Goal: Task Accomplishment & Management: Manage account settings

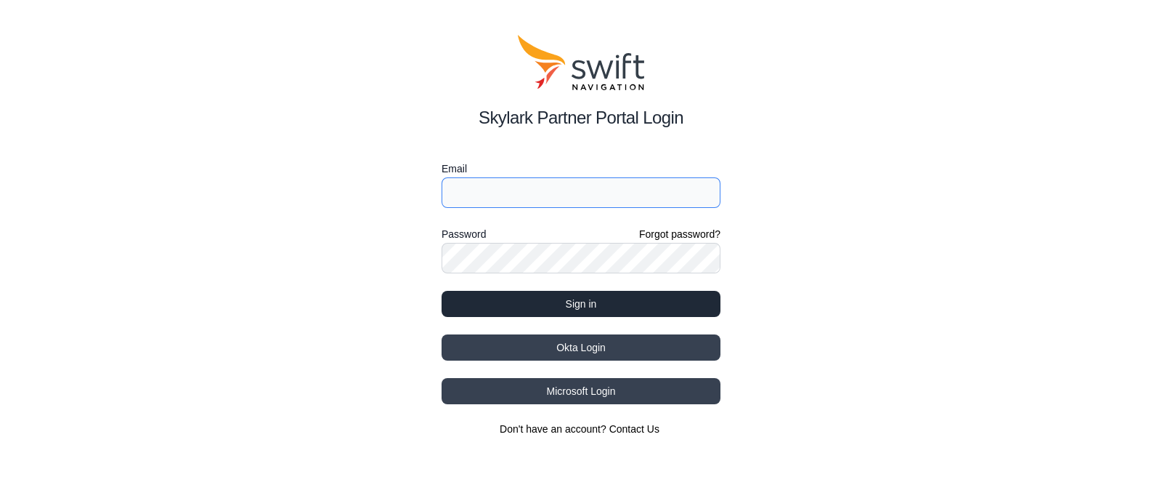
type input "edward.lin@ursrobot.ai"
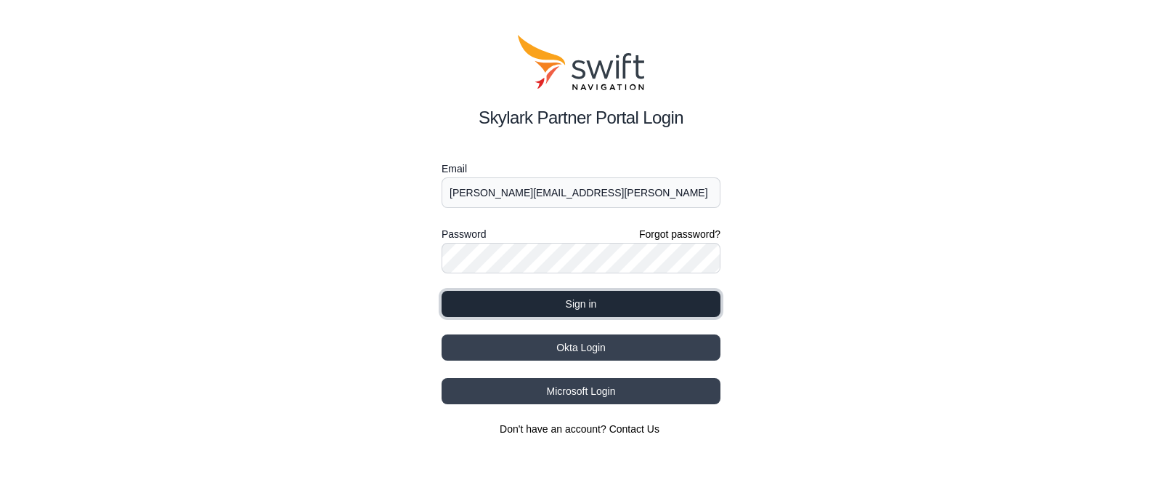
click at [600, 315] on button "Sign in" at bounding box center [581, 304] width 279 height 26
select select
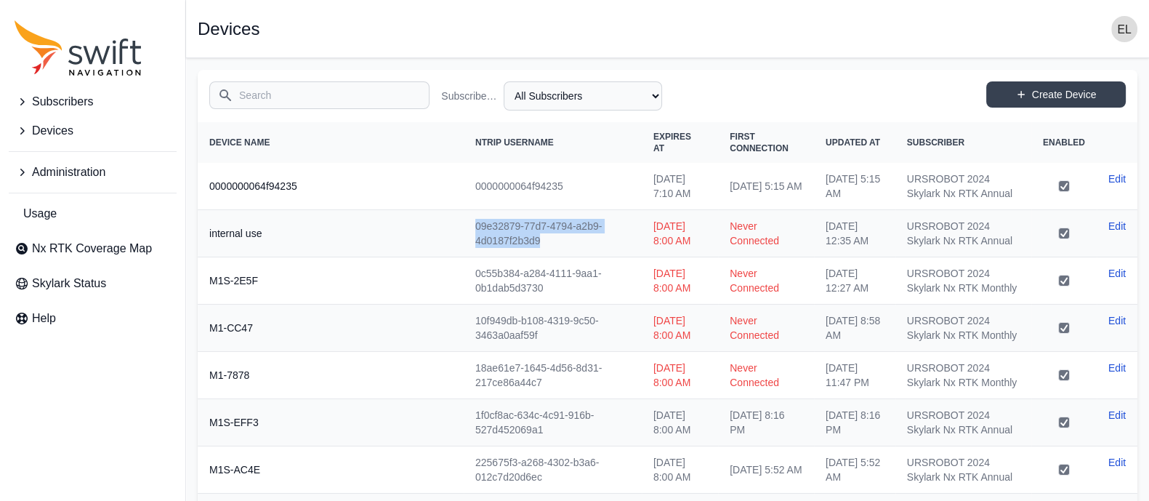
drag, startPoint x: 546, startPoint y: 263, endPoint x: 455, endPoint y: 239, distance: 93.9
click at [455, 239] on tr "internal use 09e32879-77d7-4794-a2b9-4d0187f2b3d9 Tue, Jun 24, 2025 8:00 AM Nev…" at bounding box center [667, 233] width 939 height 47
copy tr "09e32879-77d7-4794-a2b9-4d0187f2b3d9"
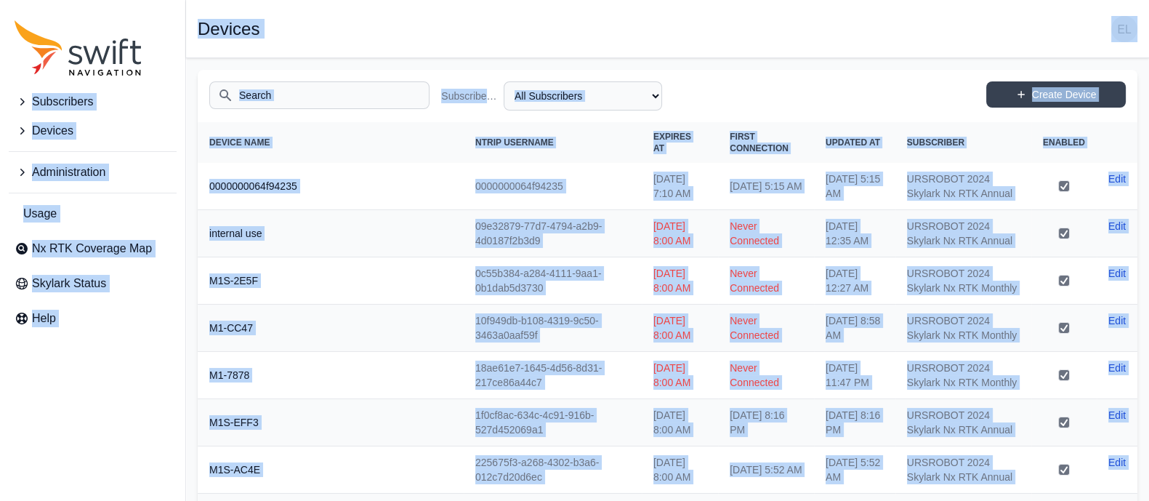
click at [285, 97] on input "Search" at bounding box center [319, 95] width 220 height 28
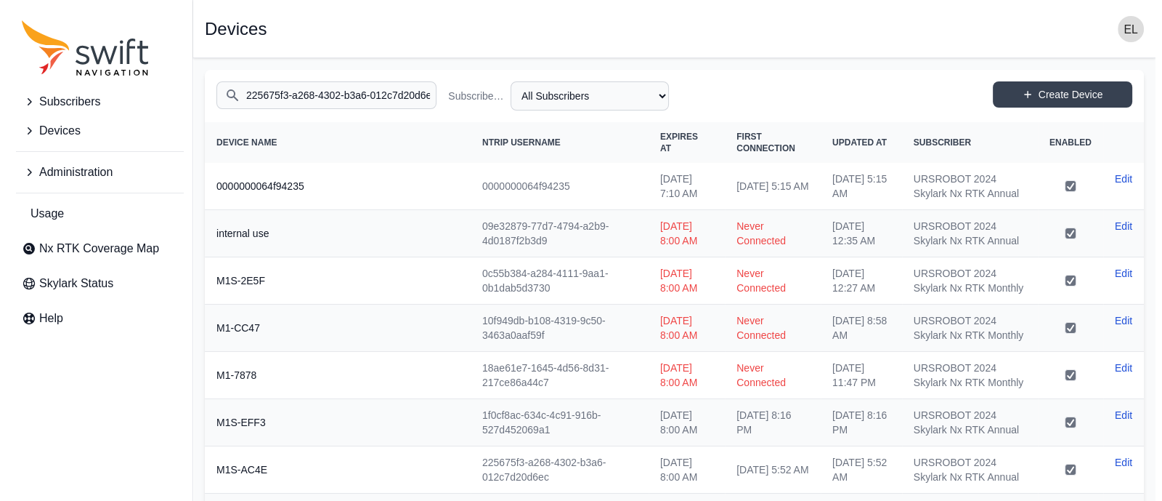
scroll to position [0, 3]
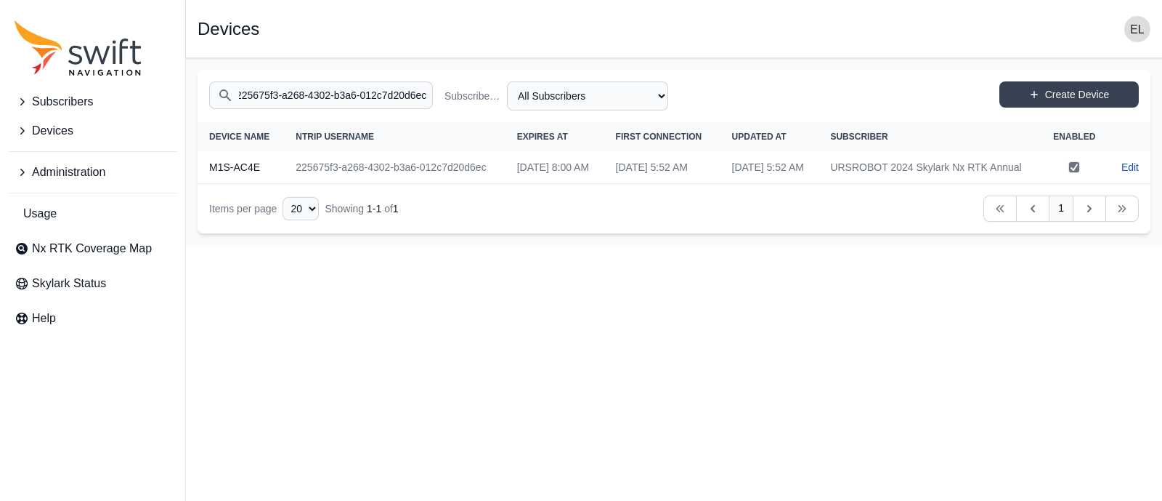
type input "225675f3-a268-4302-b3a6-012c7d20d6ec"
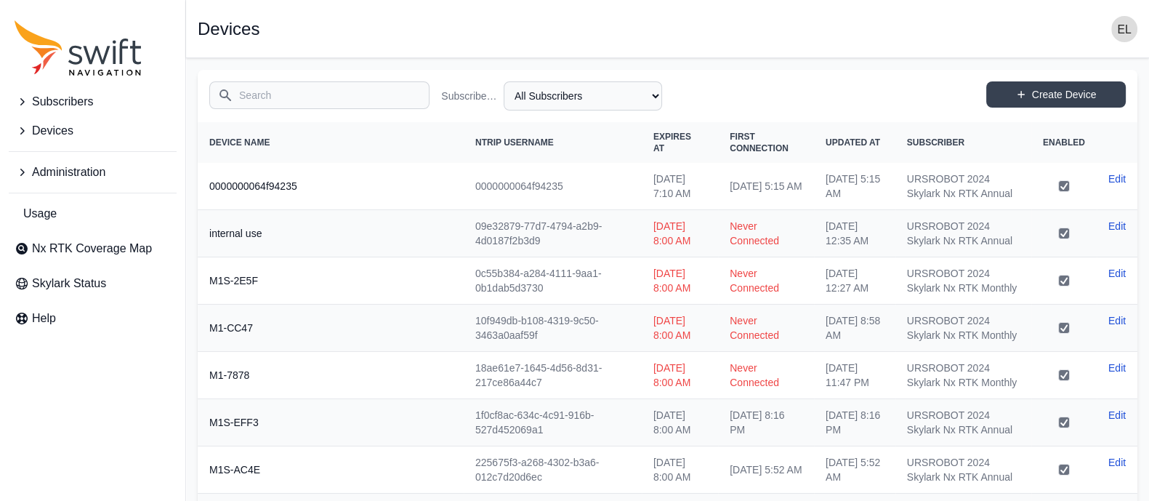
click at [321, 97] on input "Search" at bounding box center [319, 95] width 220 height 28
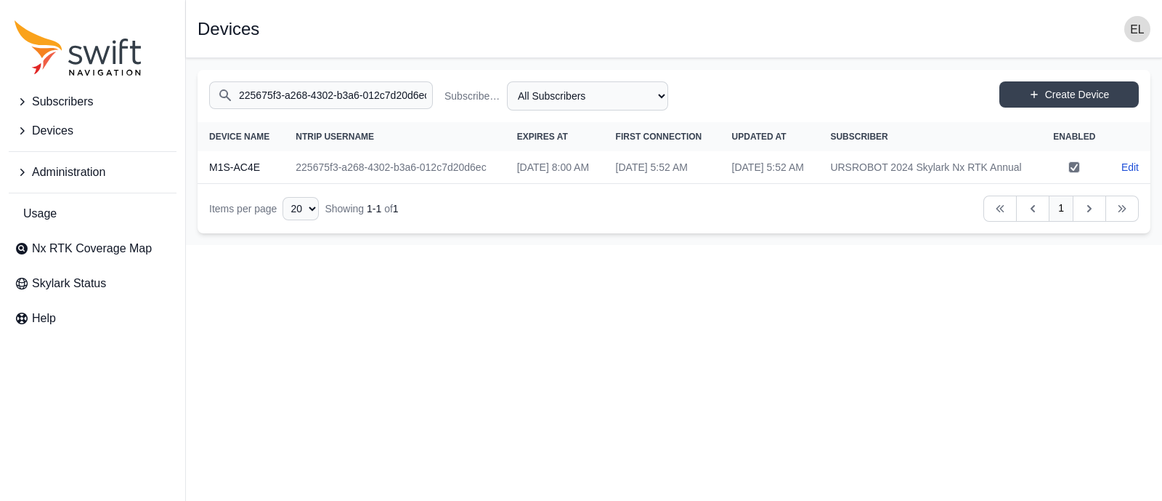
click at [346, 89] on input "225675f3-a268-4302-b3a6-012c7d20d6ec" at bounding box center [321, 95] width 224 height 28
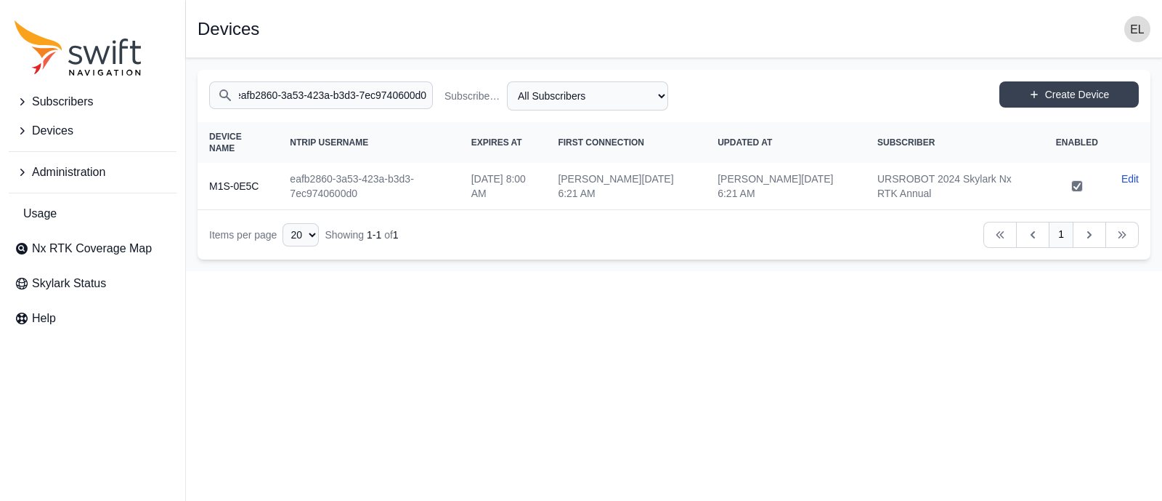
type input "eafb2860-3a53-423a-b3d3-7ec9740600d0"
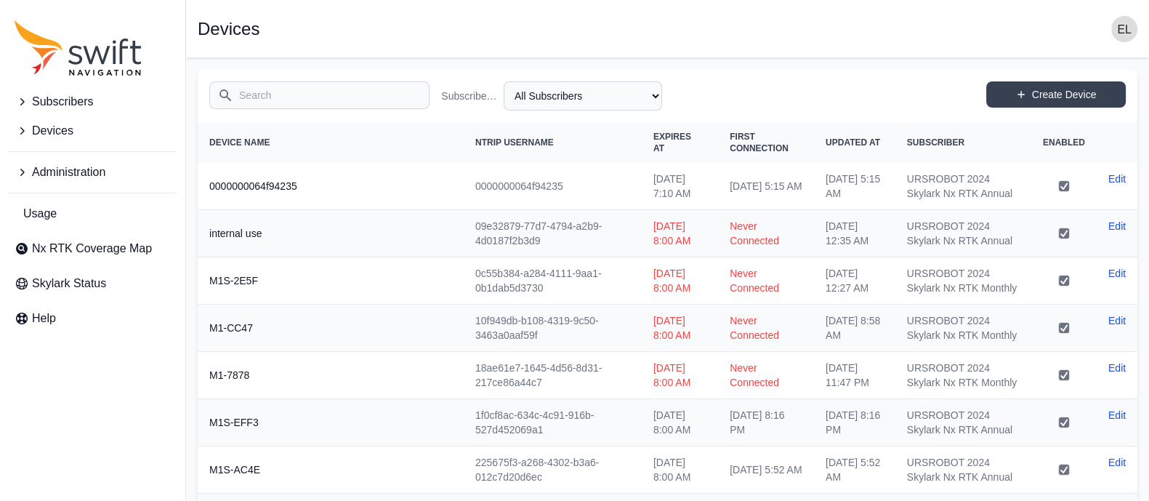
drag, startPoint x: 0, startPoint y: 0, endPoint x: 346, endPoint y: 89, distance: 357.1
click at [346, 89] on input "Search" at bounding box center [319, 95] width 220 height 28
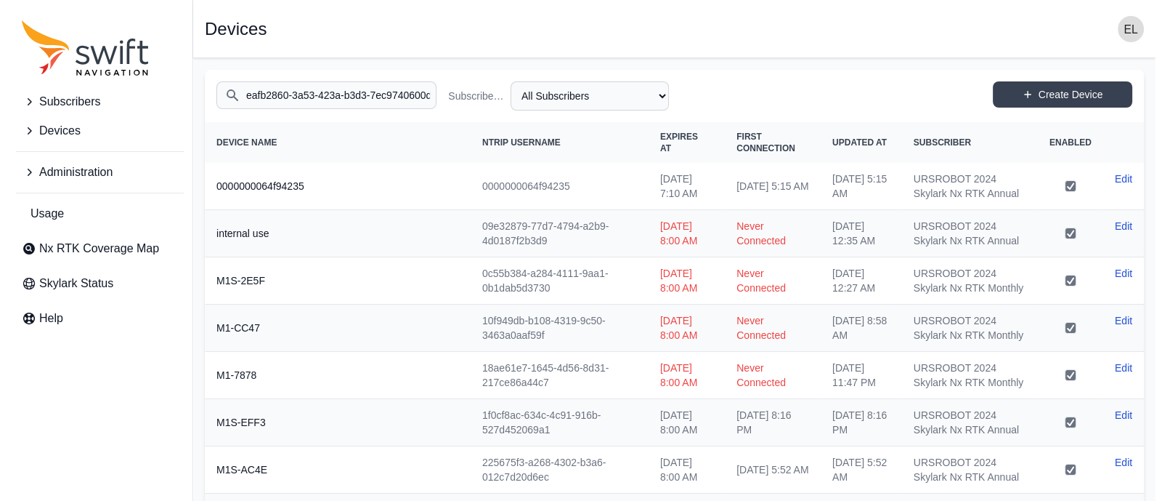
scroll to position [0, 4]
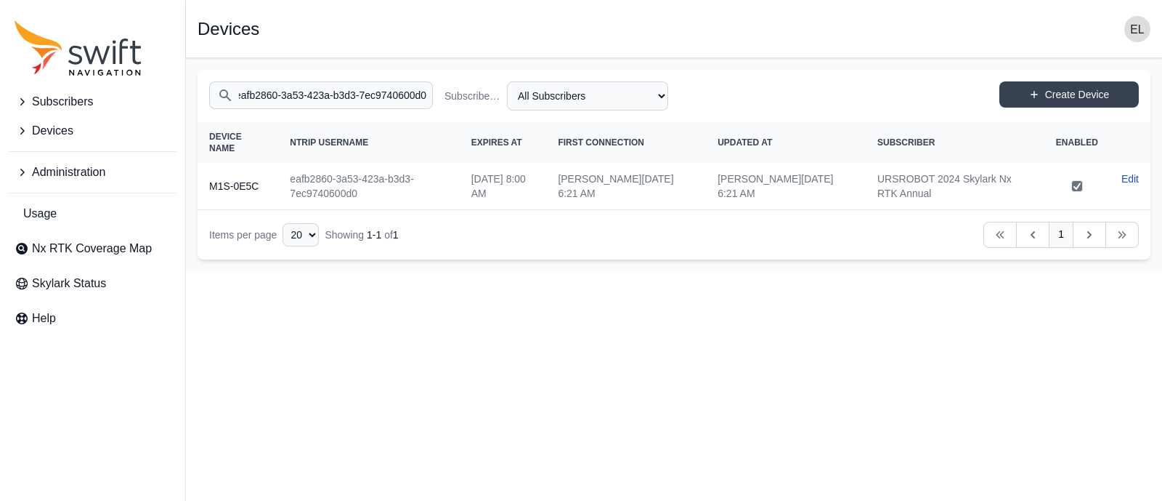
type input "eafb2860-3a53-423a-b3d3-7ec9740600d0"
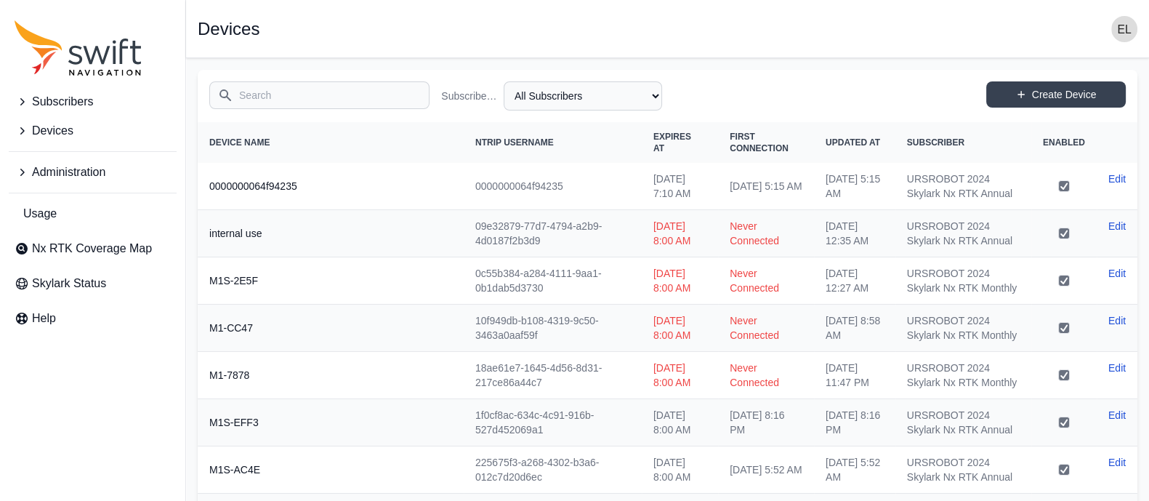
click at [288, 89] on input "Search" at bounding box center [319, 95] width 220 height 28
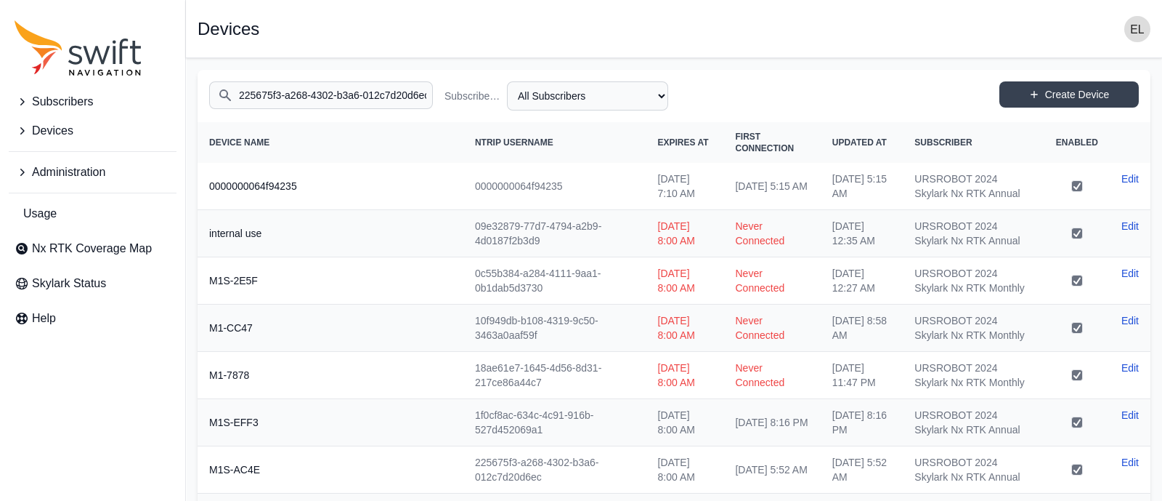
scroll to position [0, 3]
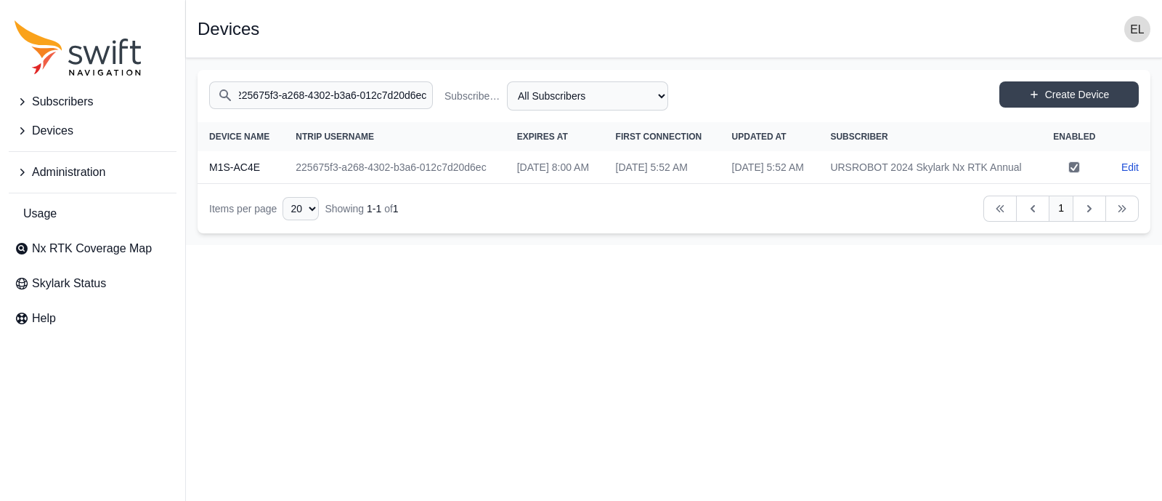
type input "225675f3-a268-4302-b3a6-012c7d20d6ec"
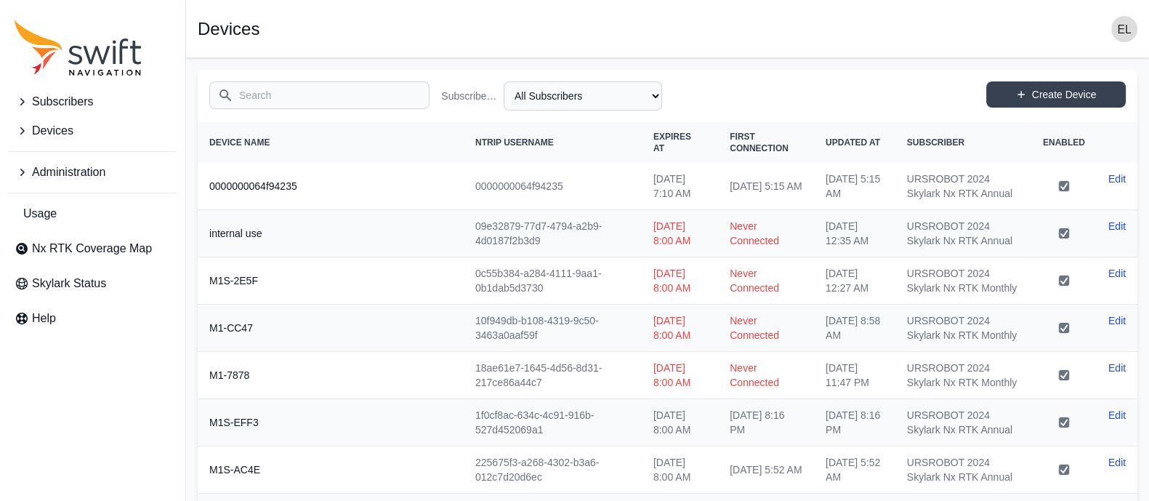
click at [301, 106] on input "Search" at bounding box center [319, 95] width 220 height 28
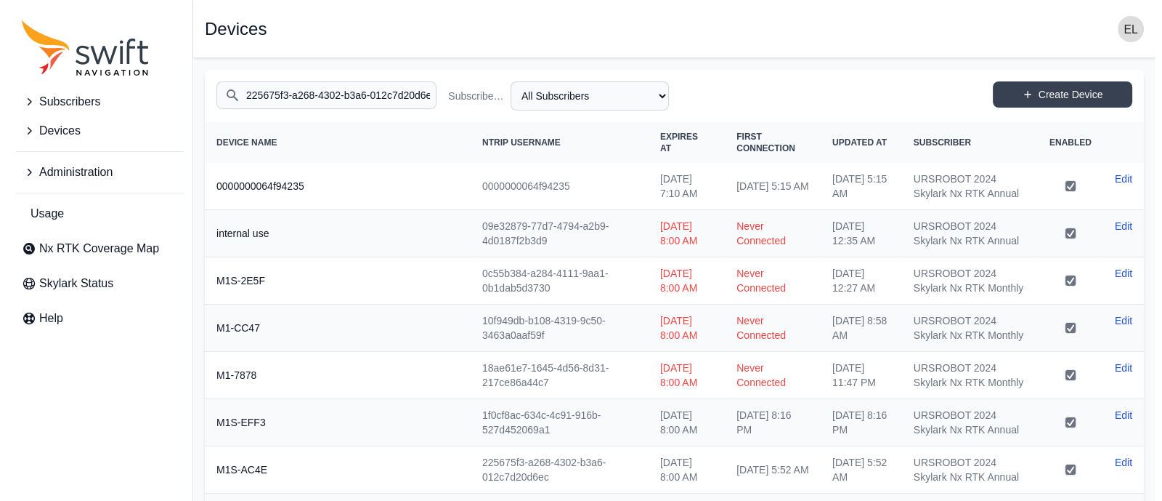
scroll to position [0, 3]
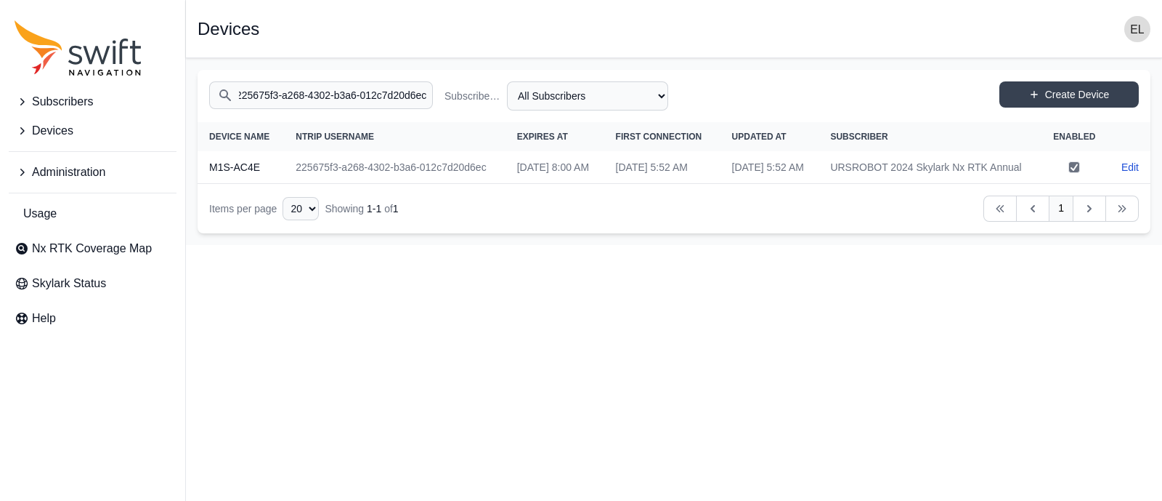
type input "225675f3-a268-4302-b3a6-012c7d20d6ec"
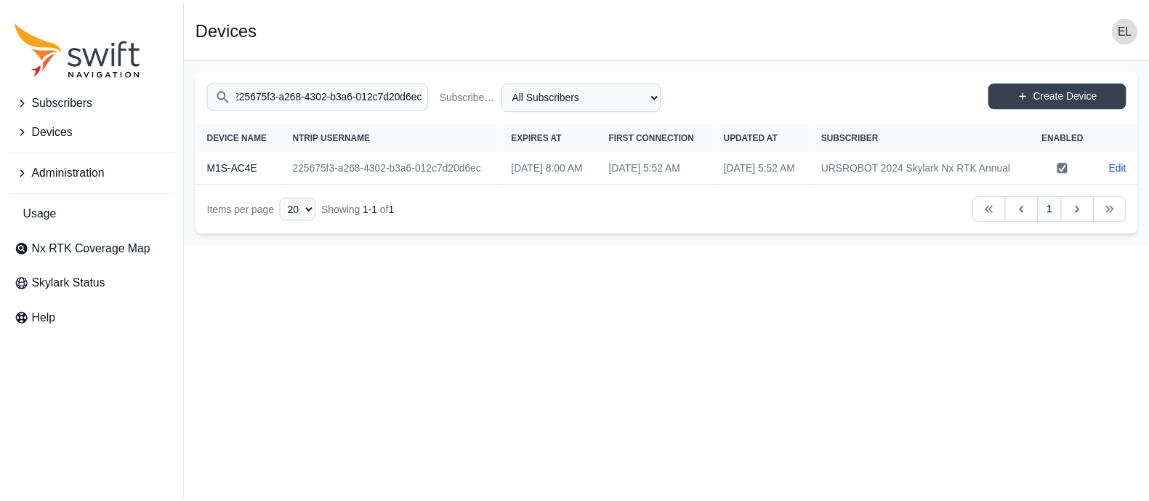
scroll to position [0, 0]
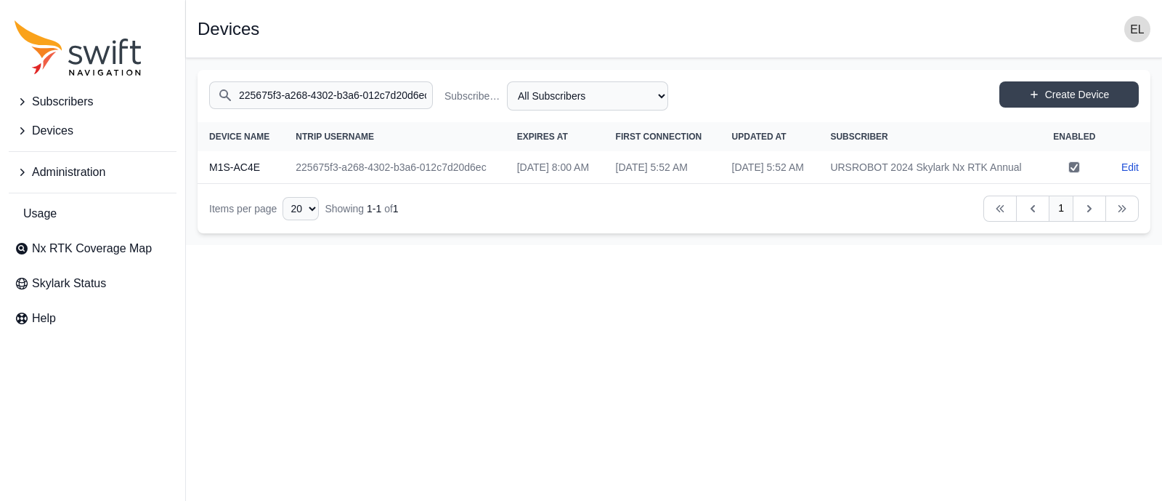
click at [511, 184] on td "[DATE] 8:00 AM" at bounding box center [555, 167] width 99 height 33
click at [390, 184] on td "225675f3-a268-4302-b3a6-012c7d20d6ec" at bounding box center [394, 167] width 221 height 33
click at [1117, 182] on td "Edit" at bounding box center [1130, 167] width 42 height 32
click at [1130, 174] on link "Edit" at bounding box center [1130, 167] width 17 height 15
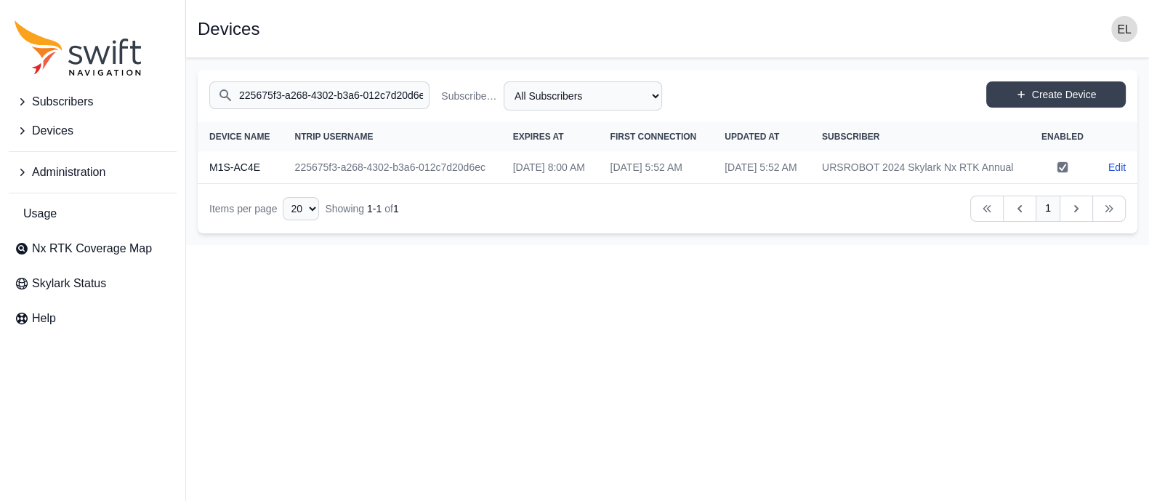
select select "b644441d-e755-4979-866a-1eb00d20fa50"
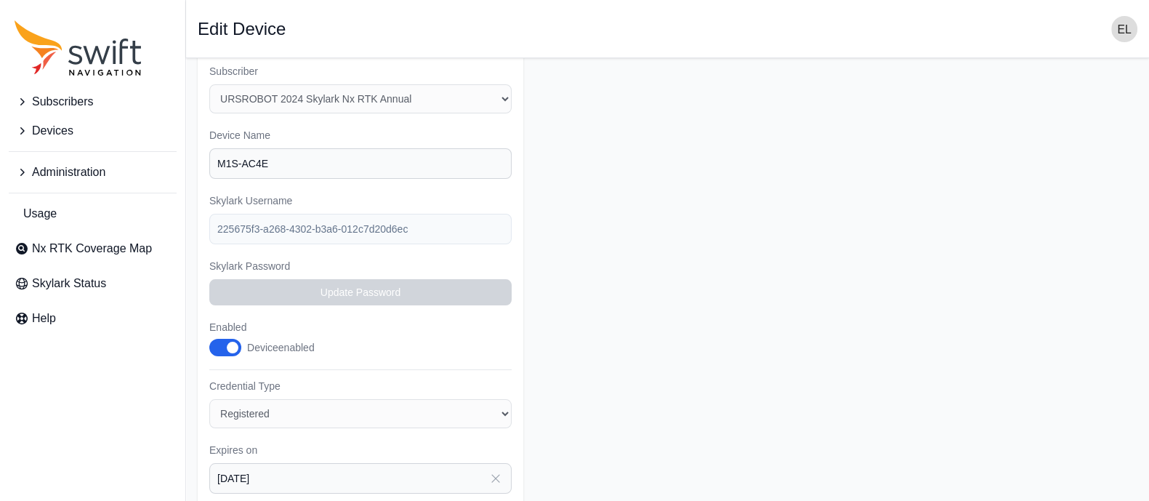
scroll to position [16, 0]
